Goal: Book appointment/travel/reservation

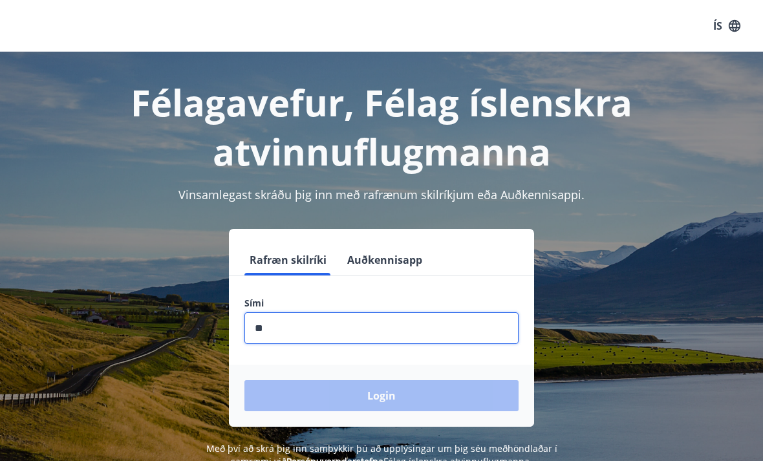
scroll to position [234, 0]
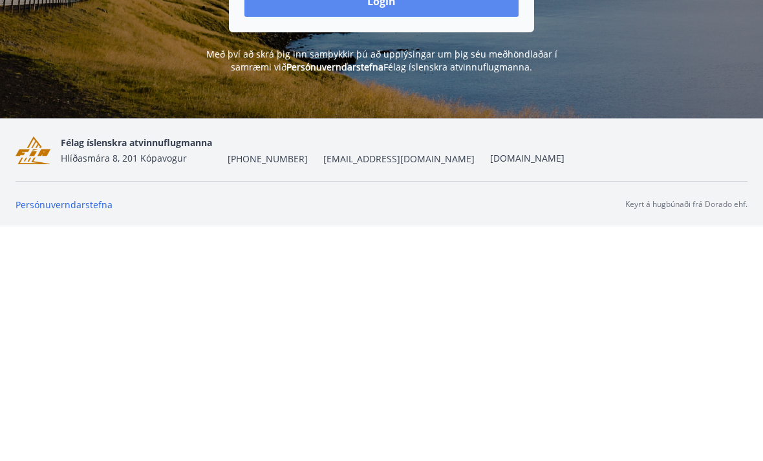
type input "********"
click at [468, 220] on button "Login" at bounding box center [382, 235] width 274 height 31
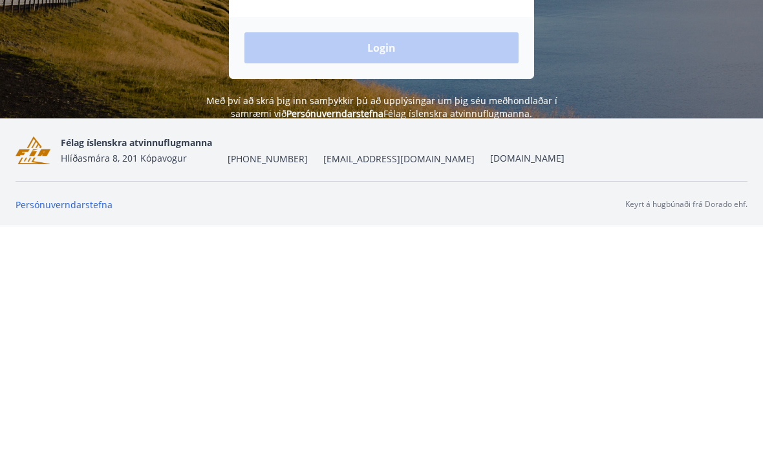
scroll to position [202, 0]
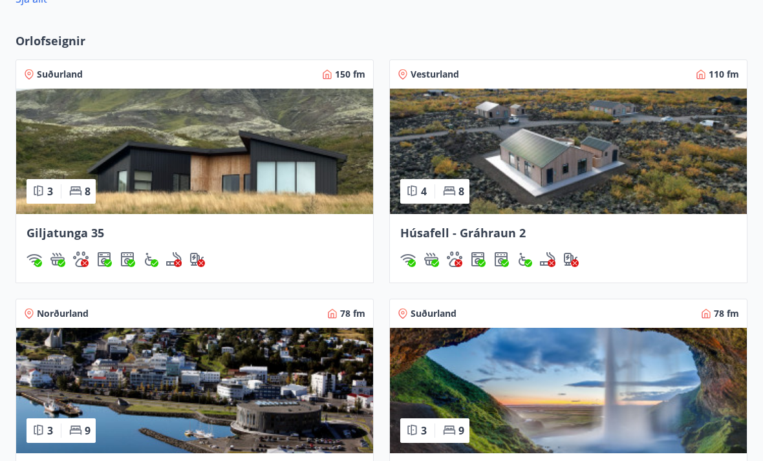
scroll to position [913, 0]
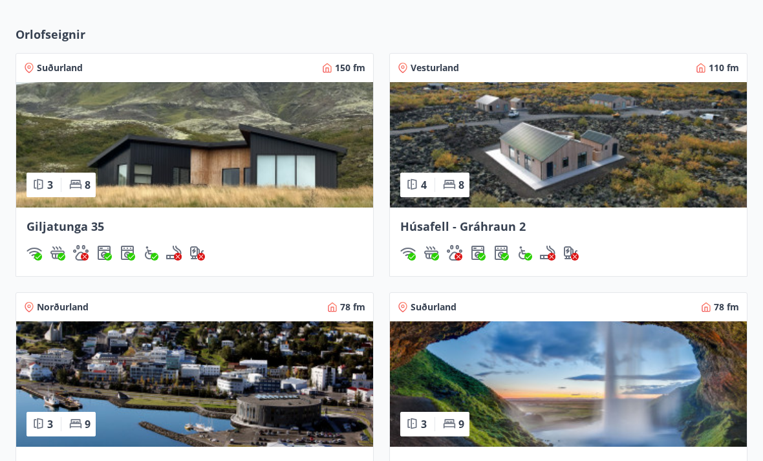
click at [125, 148] on img at bounding box center [194, 144] width 357 height 125
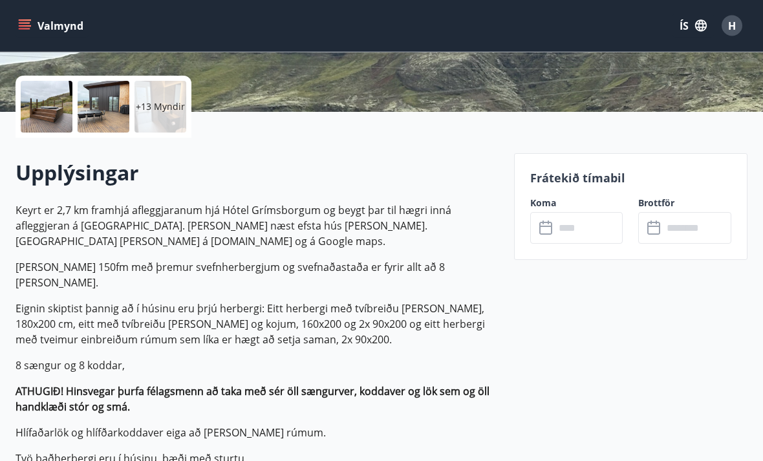
scroll to position [276, 0]
click at [595, 229] on input "text" at bounding box center [589, 228] width 69 height 32
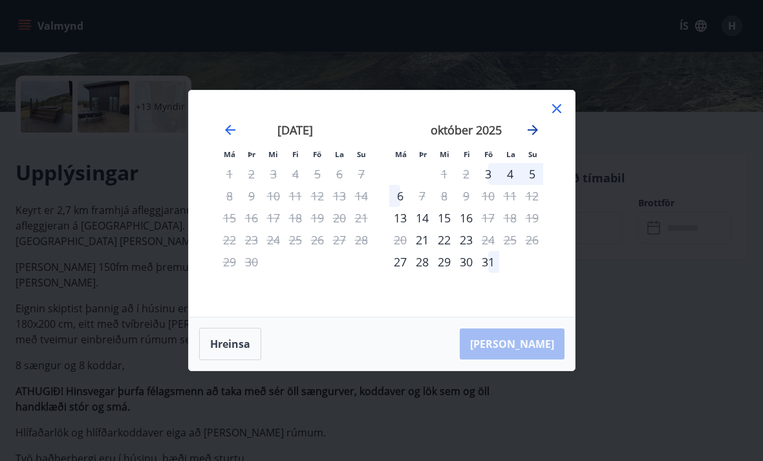
click at [538, 138] on icon "Move forward to switch to the next month." at bounding box center [533, 130] width 16 height 16
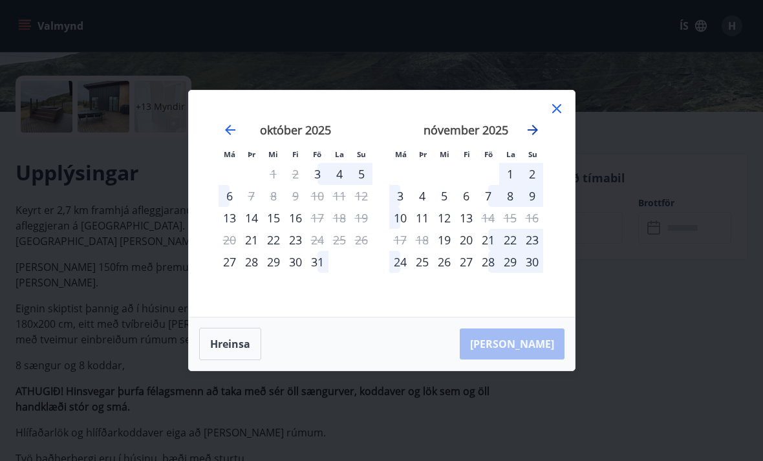
click at [538, 138] on icon "Move forward to switch to the next month." at bounding box center [533, 130] width 16 height 16
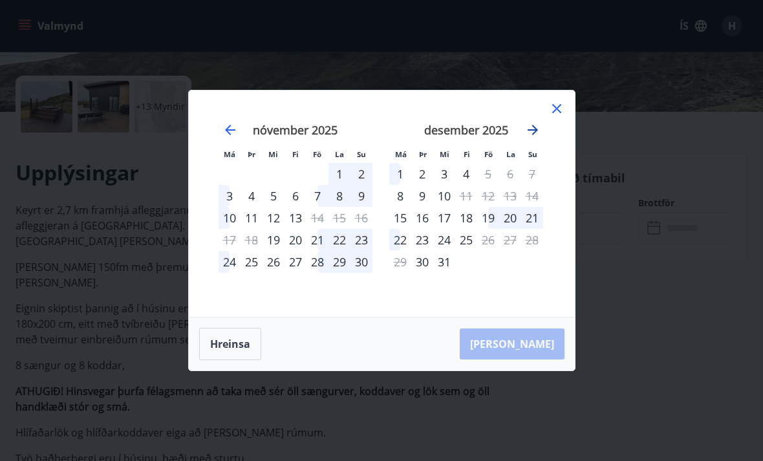
click at [537, 138] on icon "Move forward to switch to the next month." at bounding box center [533, 130] width 16 height 16
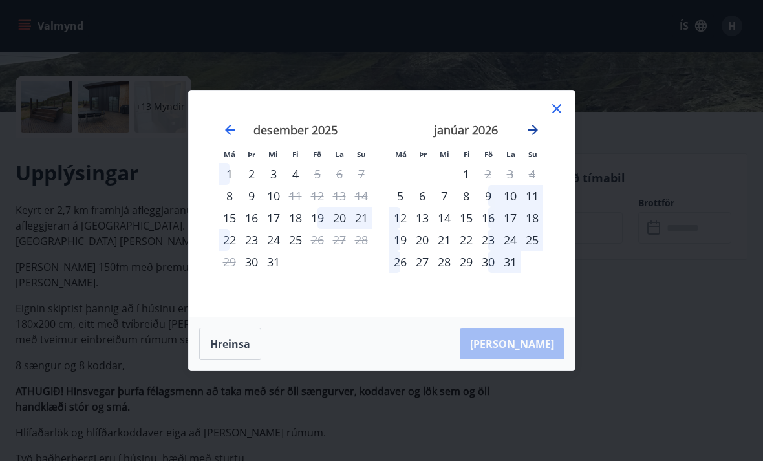
click at [536, 138] on icon "Move forward to switch to the next month." at bounding box center [533, 130] width 16 height 16
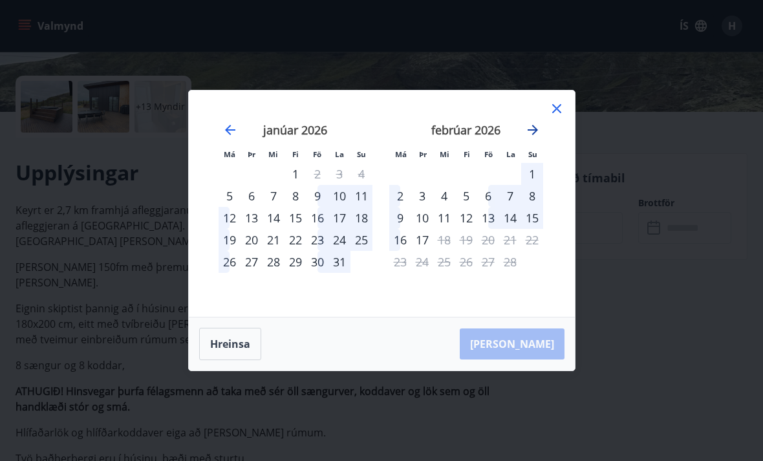
click at [540, 138] on icon "Move forward to switch to the next month." at bounding box center [533, 130] width 16 height 16
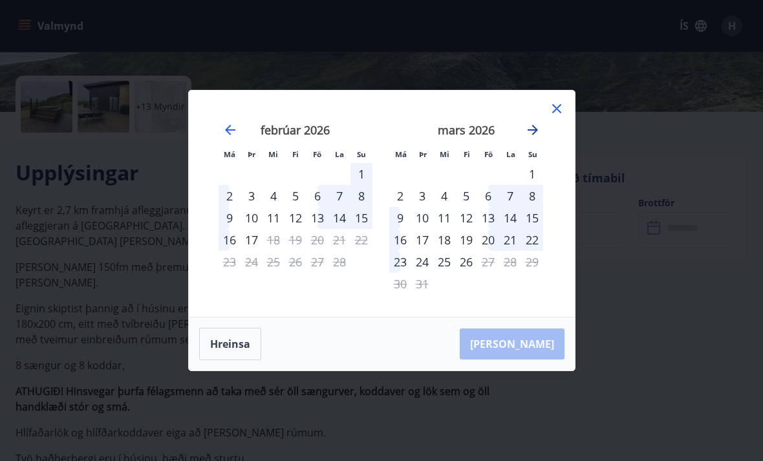
click at [536, 135] on icon "Move forward to switch to the next month." at bounding box center [533, 130] width 10 height 10
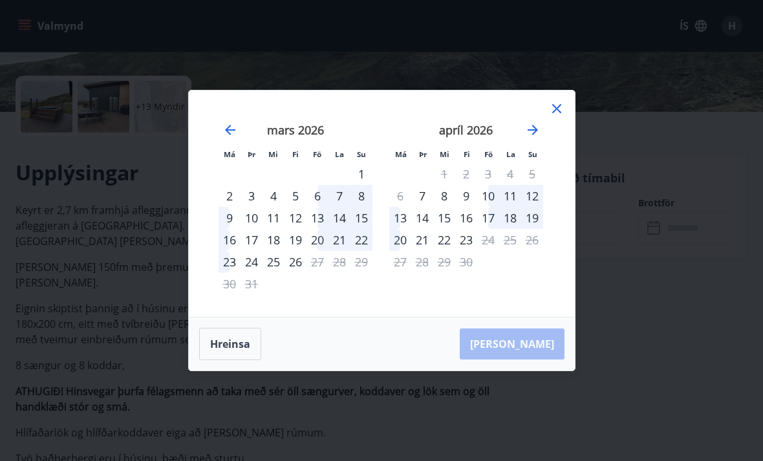
click at [493, 207] on div "10" at bounding box center [488, 196] width 22 height 22
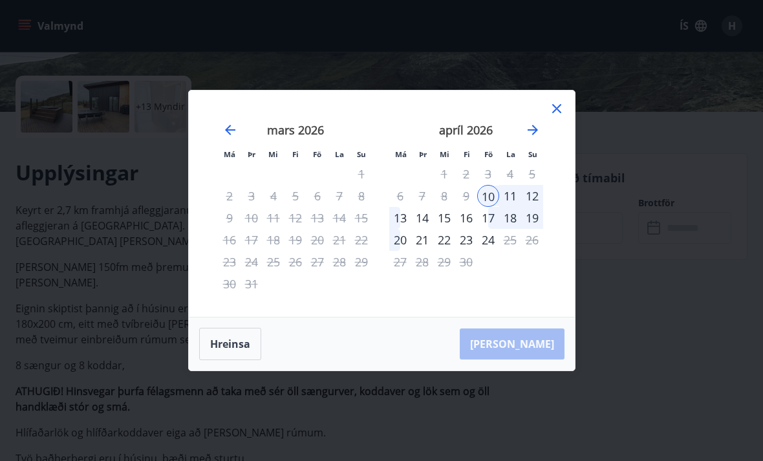
click at [538, 207] on div "12" at bounding box center [532, 196] width 22 height 22
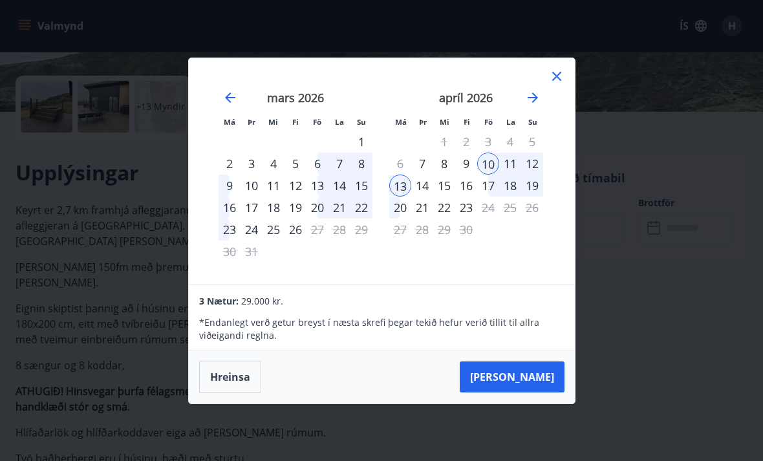
click at [562, 84] on icon at bounding box center [557, 77] width 16 height 16
